Goal: Contribute content

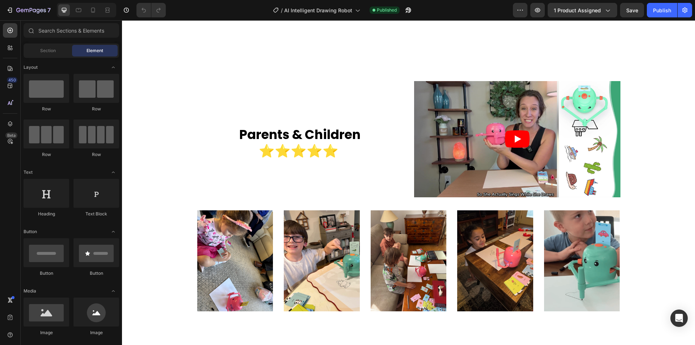
scroll to position [1845, 0]
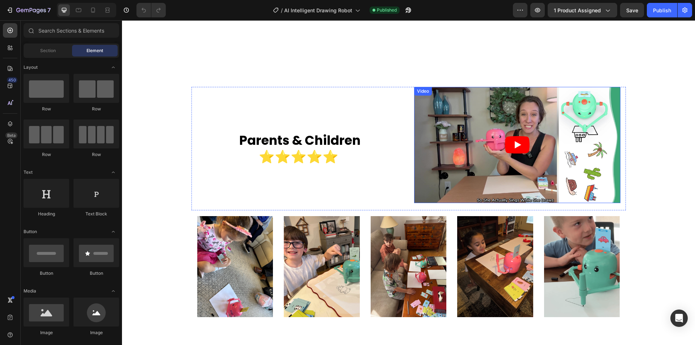
click at [501, 154] on article at bounding box center [517, 145] width 206 height 116
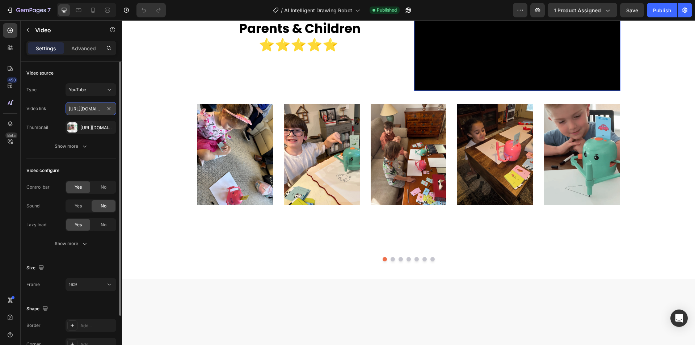
click at [89, 106] on input "[URL][DOMAIN_NAME]" at bounding box center [90, 108] width 51 height 13
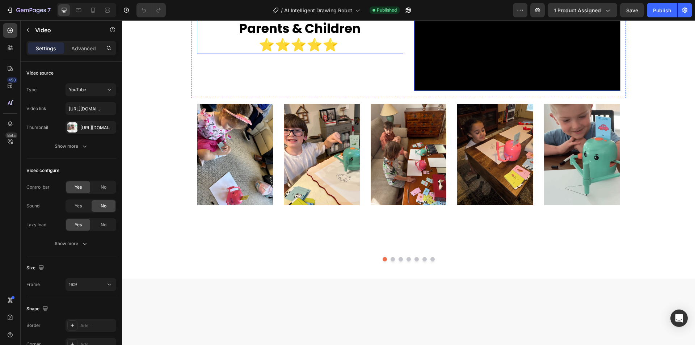
click at [314, 54] on strong "⭐⭐⭐⭐⭐" at bounding box center [299, 45] width 80 height 18
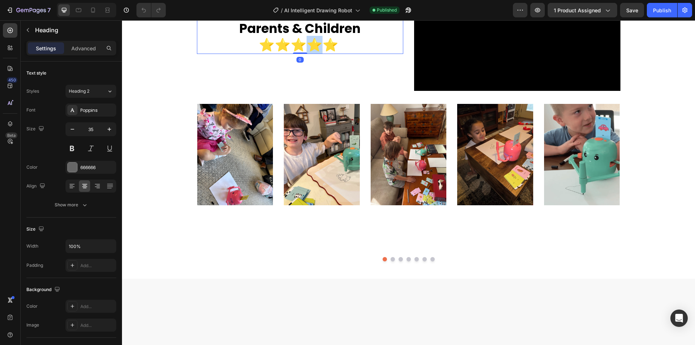
click at [302, 54] on strong "⭐⭐⭐⭐⭐" at bounding box center [299, 45] width 80 height 18
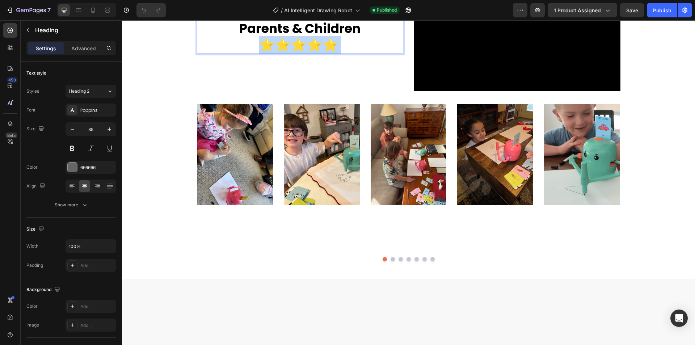
click at [302, 54] on strong "⭐⭐⭐⭐⭐" at bounding box center [299, 45] width 80 height 18
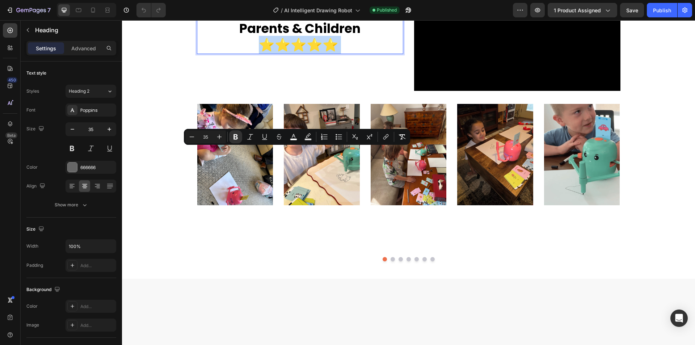
copy p "⭐⭐⭐⭐⭐"
click at [354, 98] on div "Image Parents & Children ⭐⭐⭐⭐⭐ Heading 0" at bounding box center [300, 36] width 206 height 123
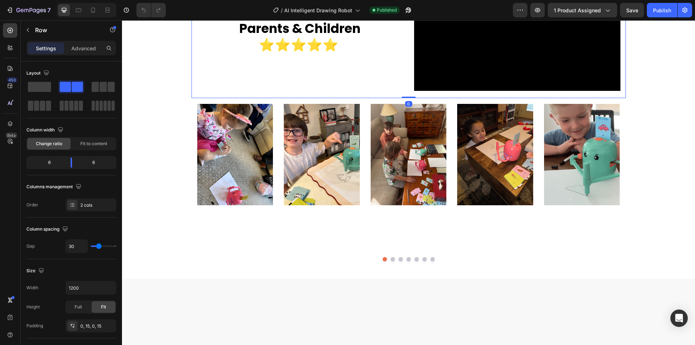
click at [332, 37] on strong "Parents & Children" at bounding box center [299, 29] width 121 height 18
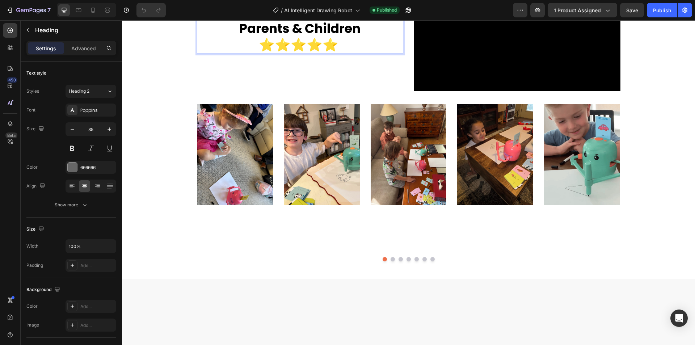
click at [332, 37] on strong "Parents & Children" at bounding box center [299, 29] width 121 height 18
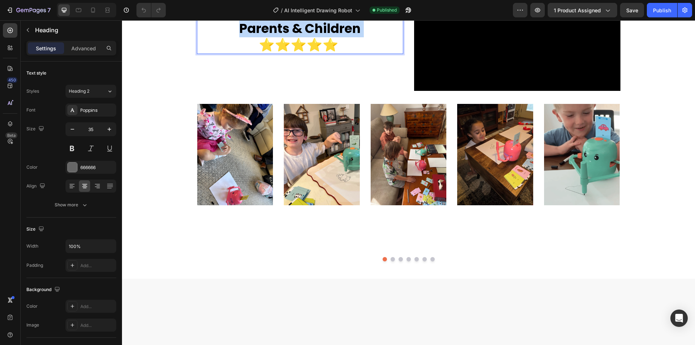
click at [332, 37] on strong "Parents & Children" at bounding box center [299, 29] width 121 height 18
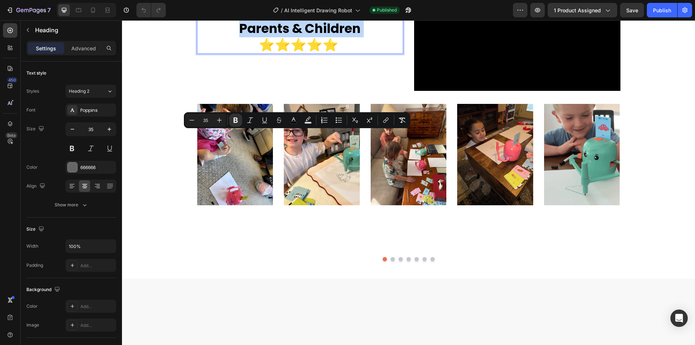
copy strong "Parents & Children"
